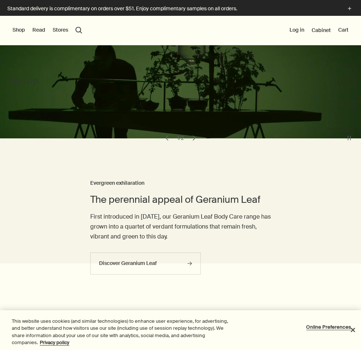
click at [77, 31] on button "search Search" at bounding box center [79, 30] width 7 height 7
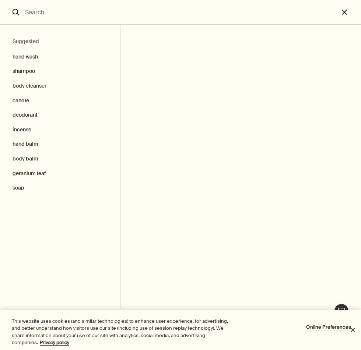
click at [19, 15] on icon "search" at bounding box center [16, 12] width 7 height 7
click at [345, 10] on button "close" at bounding box center [350, 12] width 22 height 25
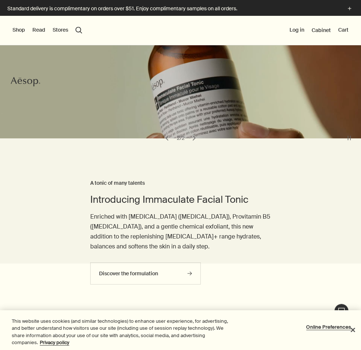
click at [17, 26] on div "Shop New & Notable Skin Care Hand & Body Home Hair Fragrance Kits & Travel Gift…" at bounding box center [180, 30] width 361 height 29
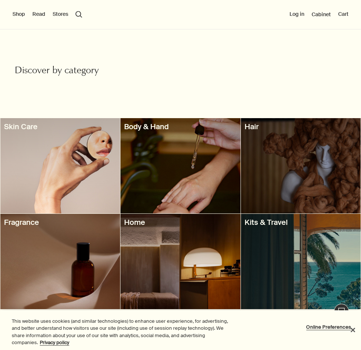
scroll to position [511, 0]
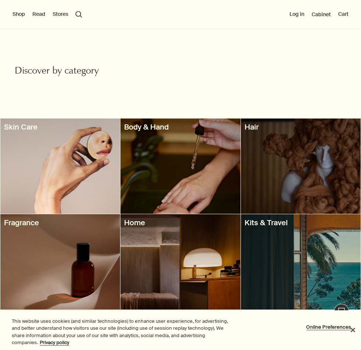
click at [157, 186] on div at bounding box center [180, 166] width 120 height 95
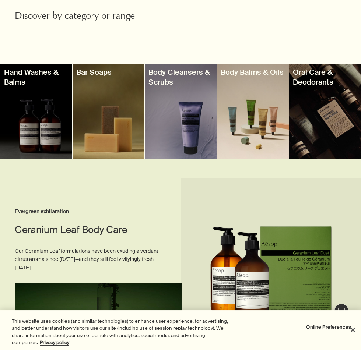
scroll to position [255, 0]
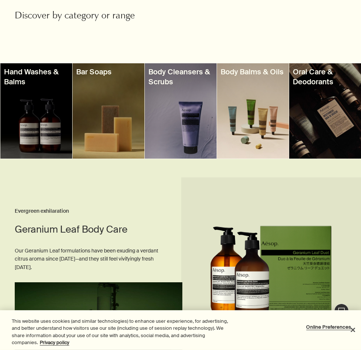
click at [35, 138] on div at bounding box center [36, 110] width 72 height 95
